Goal: Browse casually: Explore the website without a specific task or goal

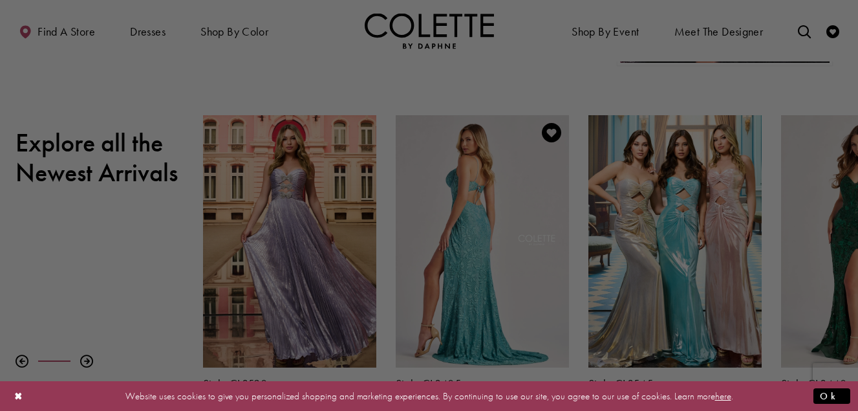
scroll to position [521, 0]
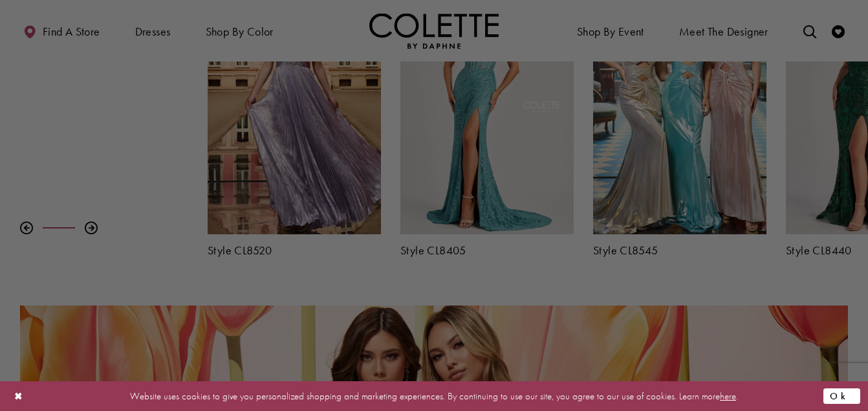
click at [843, 394] on button "Ok" at bounding box center [841, 395] width 37 height 16
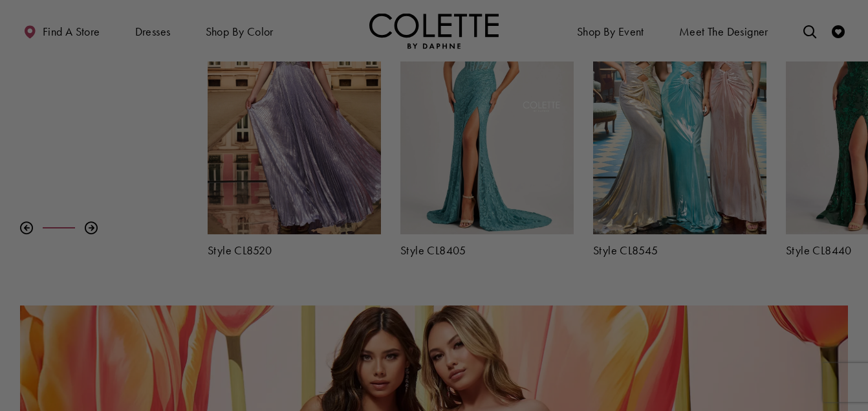
click at [844, 394] on div at bounding box center [438, 207] width 876 height 415
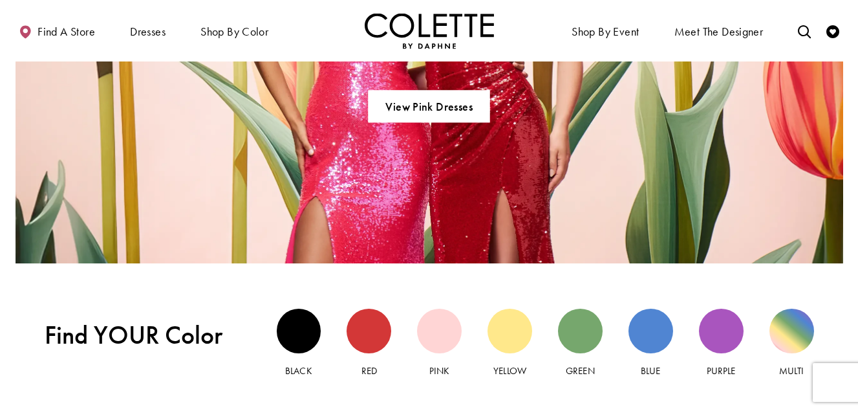
scroll to position [1039, 0]
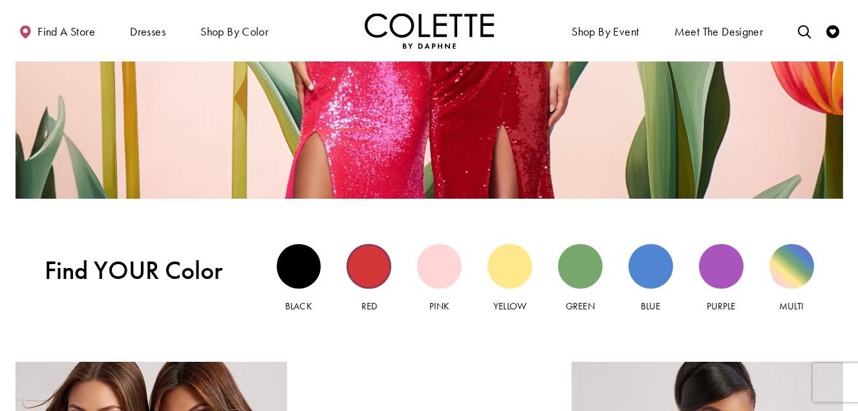
click at [370, 274] on div "Red view" at bounding box center [369, 266] width 45 height 45
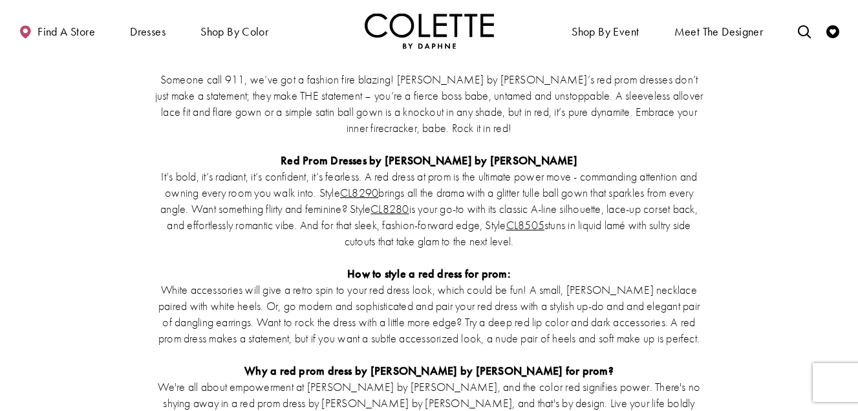
scroll to position [2024, 0]
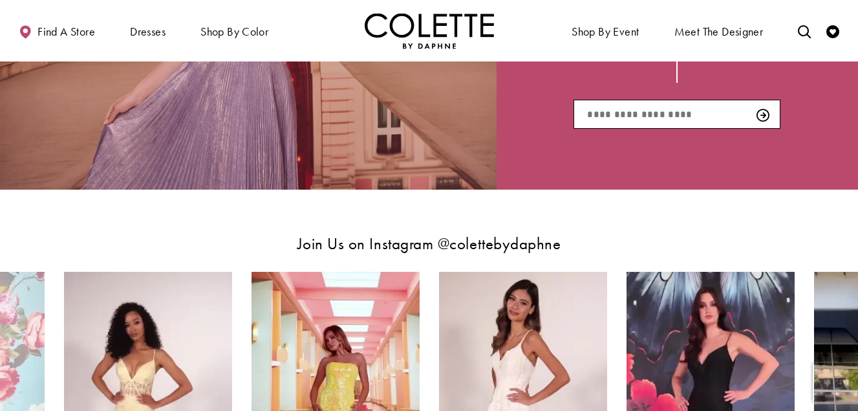
scroll to position [2168, 0]
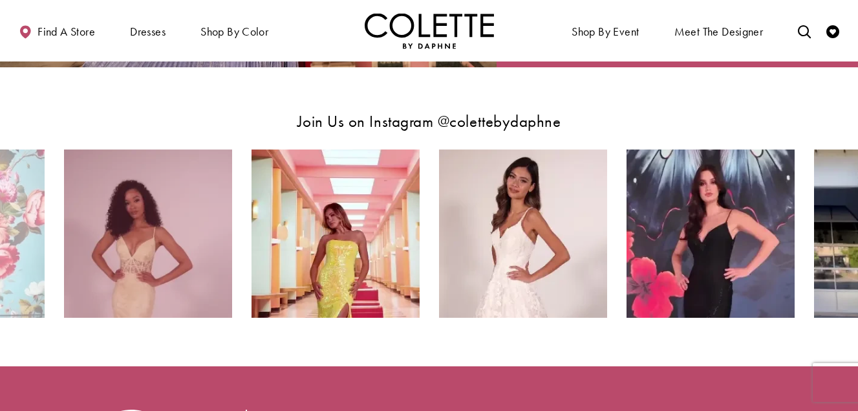
click at [131, 239] on img "Instagram Feed Action #0 - Opens in new tab" at bounding box center [148, 233] width 168 height 168
